Goal: Book appointment/travel/reservation

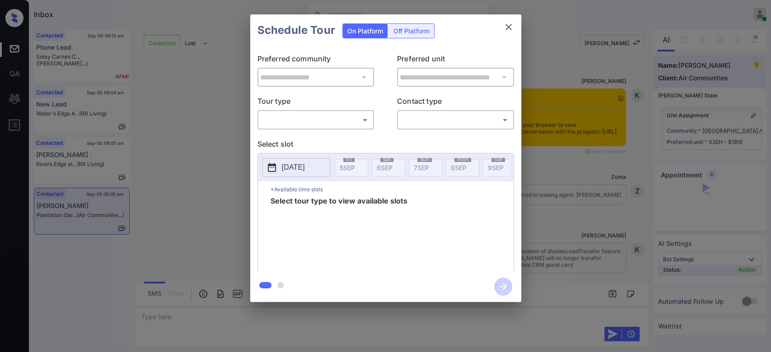
scroll to position [4968, 0]
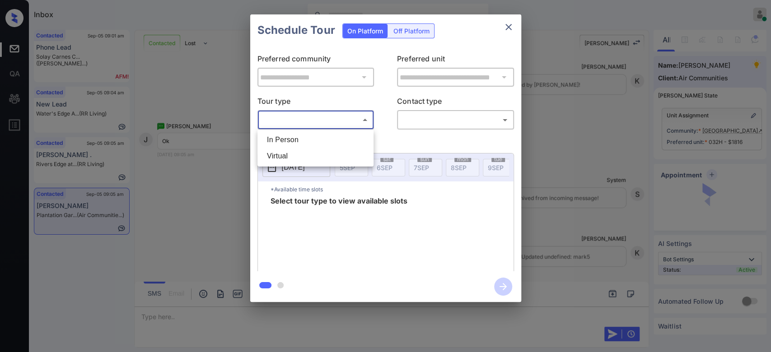
click at [354, 117] on body "Inbox [PERSON_NAME] Online Set yourself offline Set yourself on break Profile S…" at bounding box center [385, 176] width 771 height 352
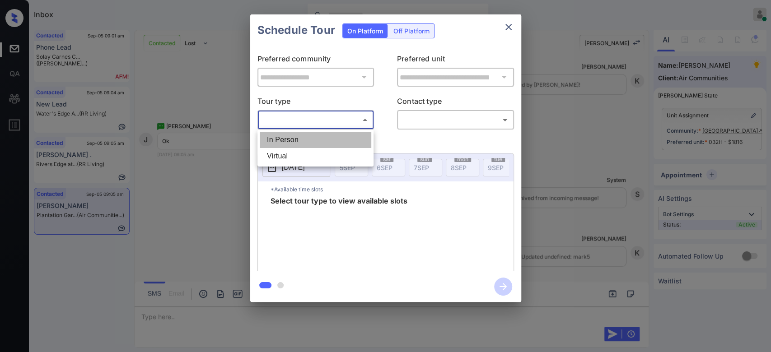
click at [309, 141] on li "In Person" at bounding box center [316, 140] width 112 height 16
type input "********"
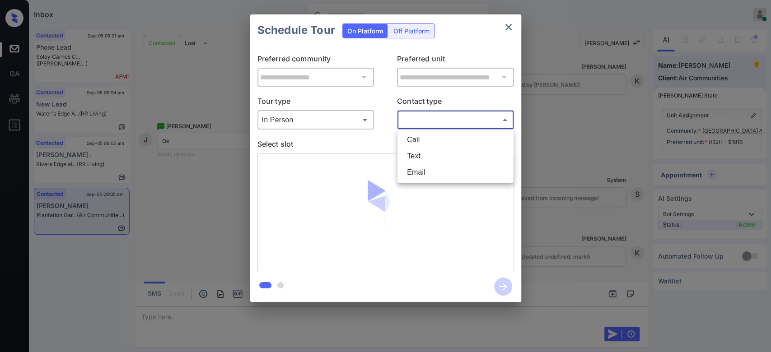
click at [452, 113] on body "Inbox [PERSON_NAME] Online Set yourself offline Set yourself on break Profile S…" at bounding box center [385, 176] width 771 height 352
click at [436, 158] on li "Text" at bounding box center [456, 156] width 112 height 16
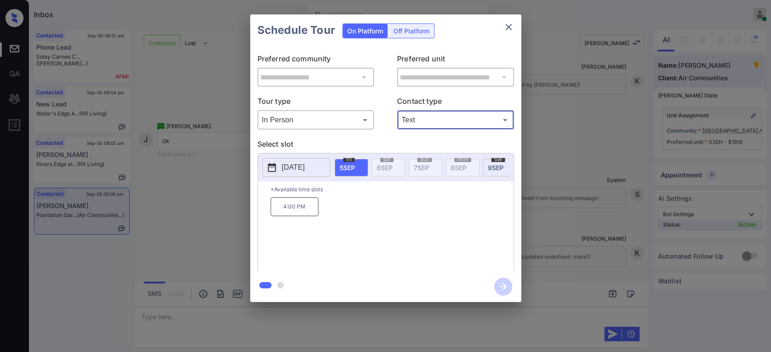
type input "****"
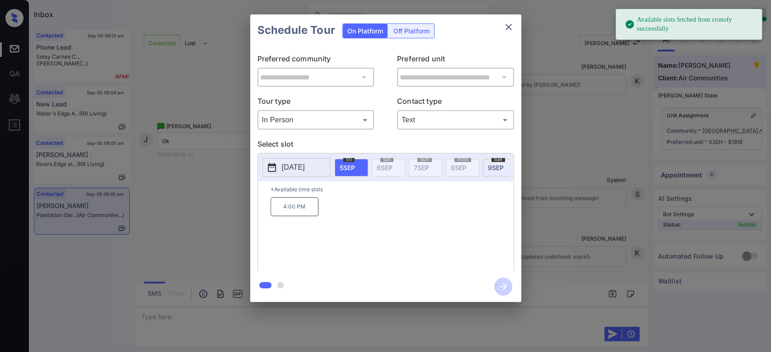
click at [296, 214] on p "4:00 PM" at bounding box center [295, 206] width 48 height 19
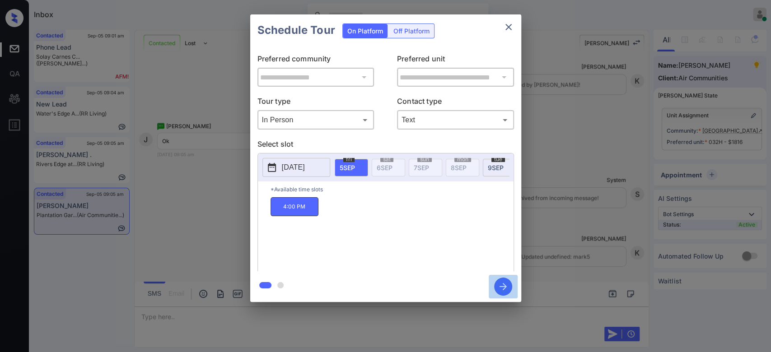
click at [502, 282] on icon "button" at bounding box center [503, 287] width 18 height 18
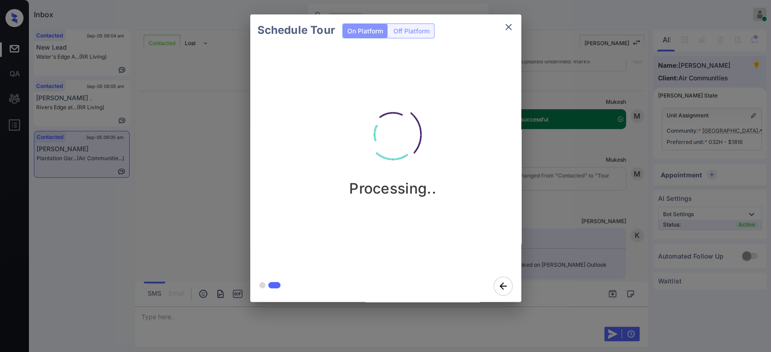
scroll to position [5175, 0]
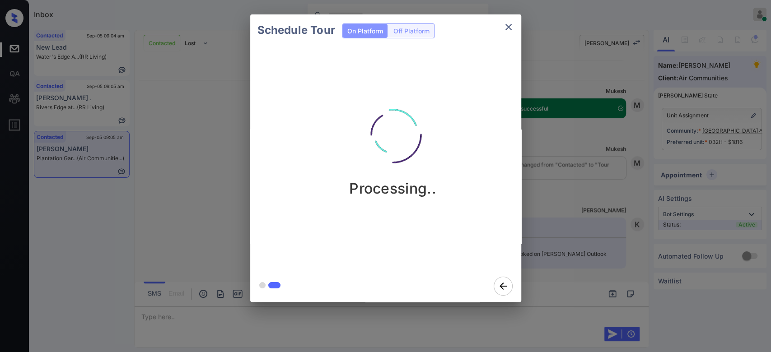
click at [604, 148] on div "Schedule Tour On Platform Off Platform Processing.." at bounding box center [385, 158] width 771 height 317
